Goal: Find specific fact: Find specific fact

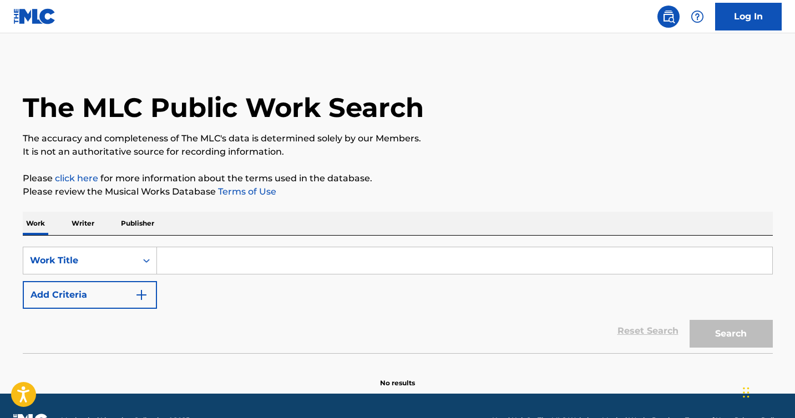
click at [210, 257] on input "Search Form" at bounding box center [464, 260] width 615 height 27
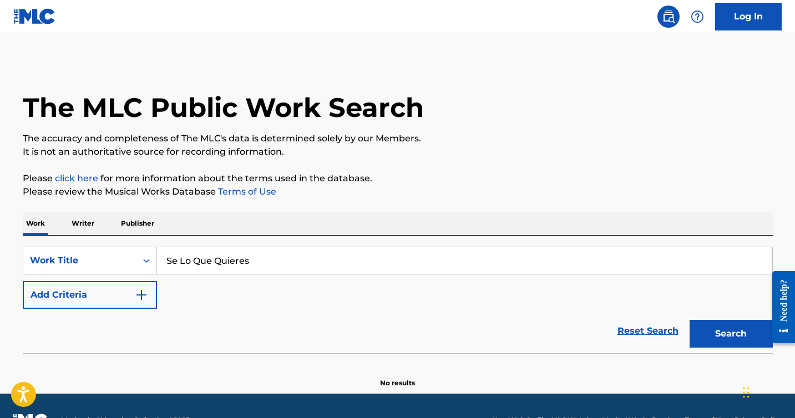
type input "Se Lo Que Quieres"
click at [689, 320] on button "Search" at bounding box center [730, 334] width 83 height 28
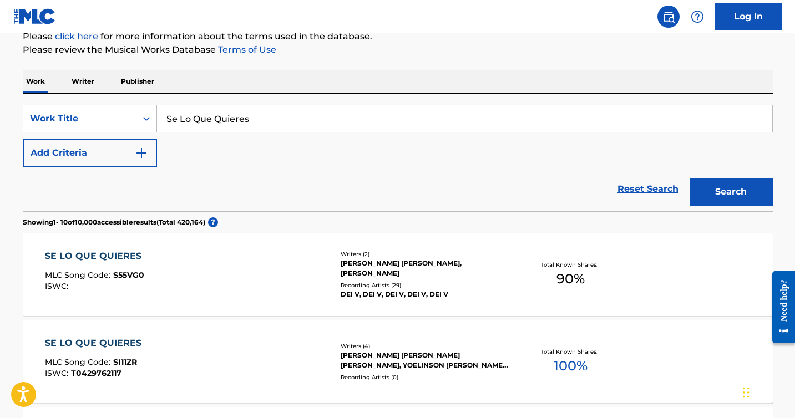
scroll to position [144, 0]
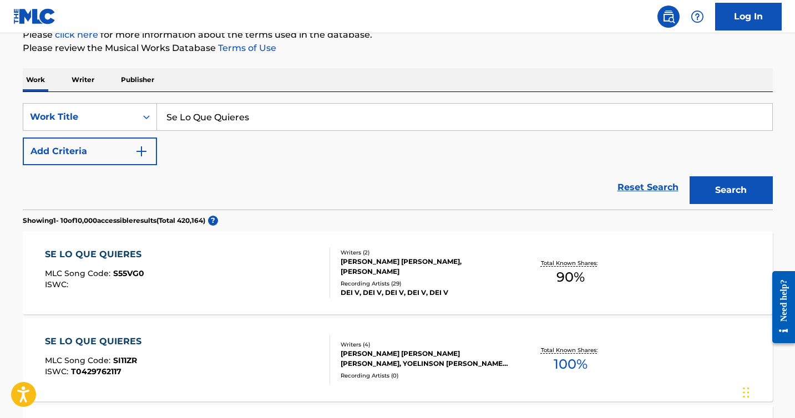
click at [403, 263] on div "[PERSON_NAME] [PERSON_NAME], [PERSON_NAME]" at bounding box center [423, 267] width 167 height 20
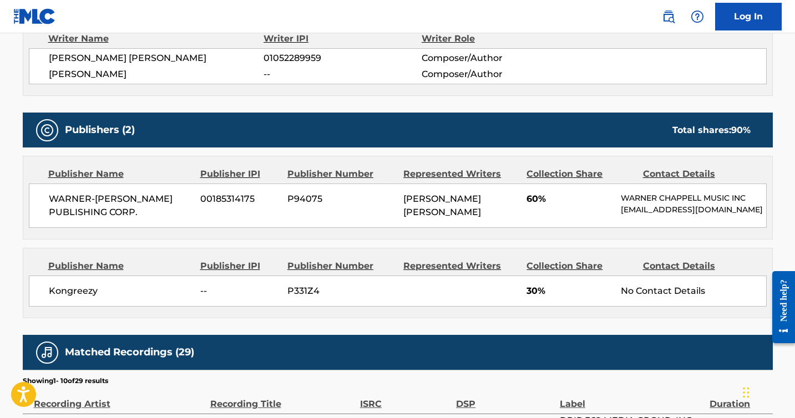
scroll to position [220, 0]
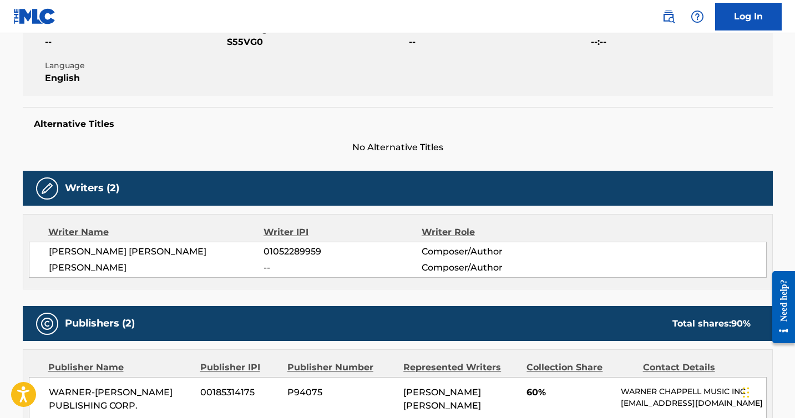
drag, startPoint x: 141, startPoint y: 265, endPoint x: 50, endPoint y: 265, distance: 90.4
click at [50, 265] on span "[PERSON_NAME]" at bounding box center [156, 267] width 215 height 13
copy span "[PERSON_NAME]"
